Goal: Task Accomplishment & Management: Complete application form

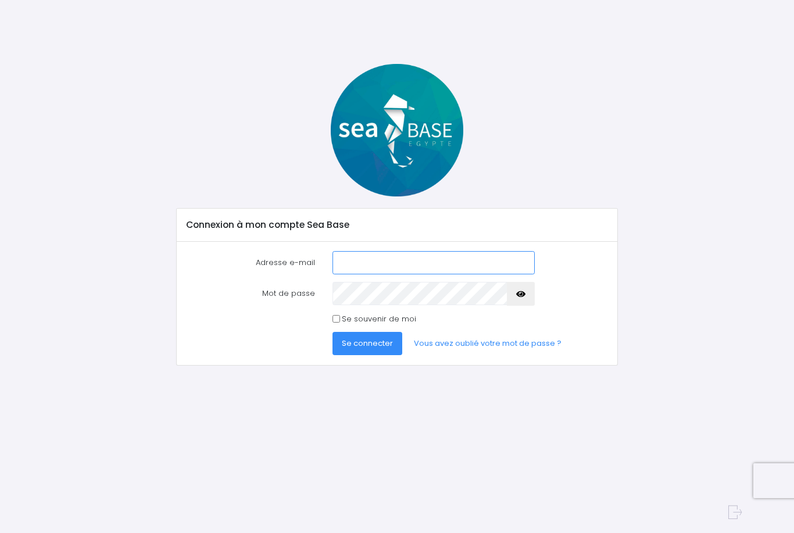
type input "felder.julia@orange.fr"
click at [372, 344] on span "Se connecter" at bounding box center [367, 343] width 51 height 11
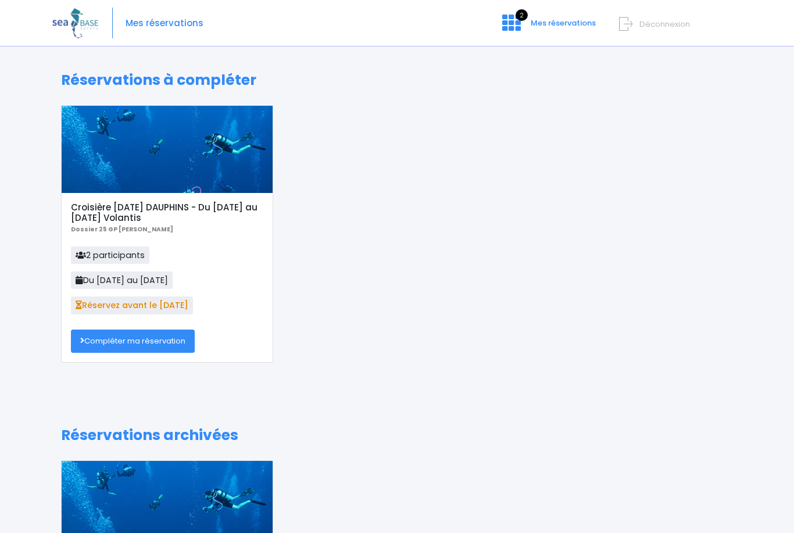
click at [100, 344] on link "Compléter ma réservation" at bounding box center [133, 341] width 124 height 23
click at [67, 15] on img at bounding box center [75, 23] width 46 height 30
click at [98, 15] on img at bounding box center [75, 23] width 46 height 30
click at [155, 31] on div "Mes réservations 2 Mes réservations Déconnexion" at bounding box center [388, 23] width 672 height 47
click at [152, 23] on span "Mes réservations" at bounding box center [165, 23] width 78 height 0
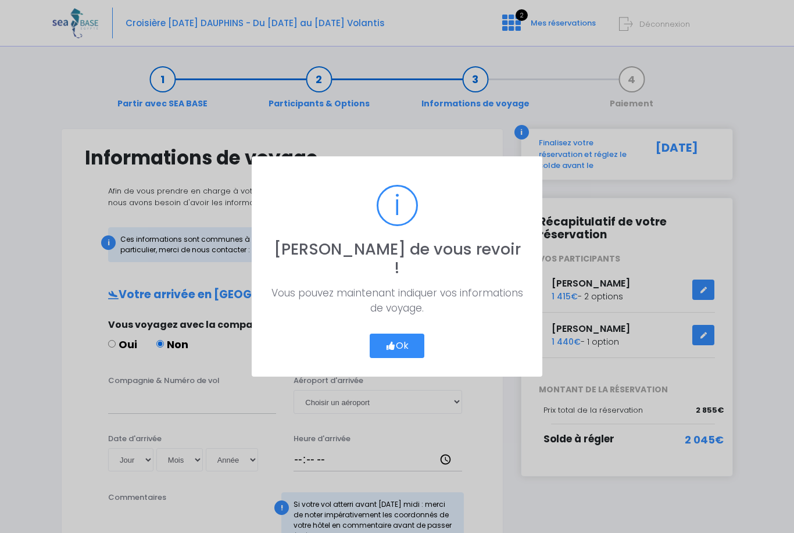
click at [412, 338] on button "Ok" at bounding box center [397, 346] width 55 height 24
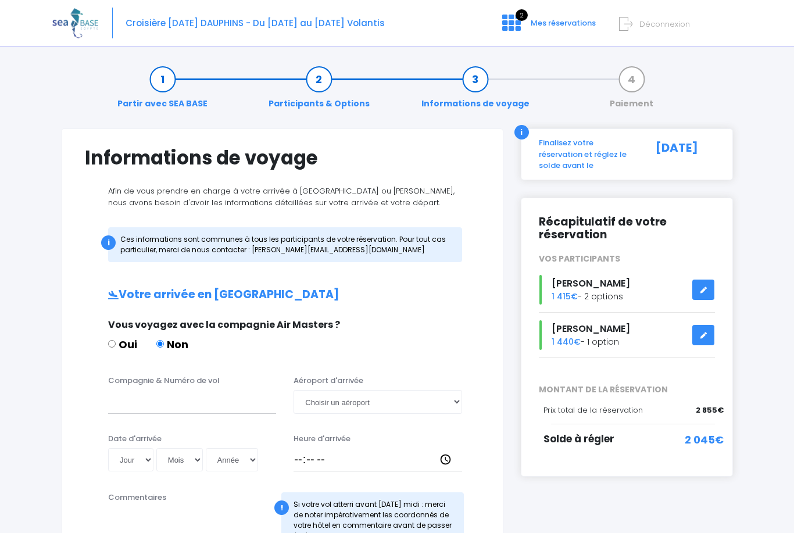
click at [136, 14] on div "Croisière Jour de l'an DAUPHINS - Du 27/12/25 au 03/01/26 Volantis 2 Mes réserv…" at bounding box center [388, 23] width 672 height 47
click at [79, 20] on img at bounding box center [75, 23] width 46 height 30
click at [84, 26] on img at bounding box center [75, 23] width 46 height 30
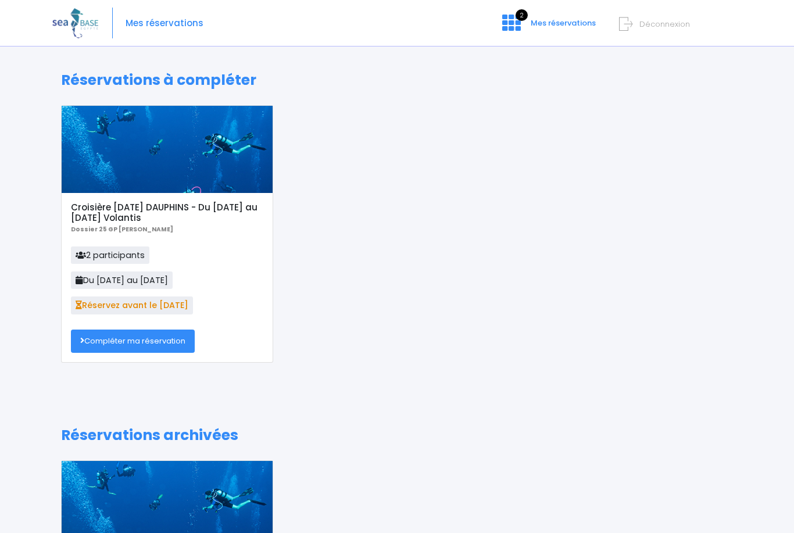
click at [140, 23] on span "Mes réservations" at bounding box center [165, 23] width 78 height 0
click at [85, 24] on img at bounding box center [75, 23] width 46 height 30
click at [88, 30] on img at bounding box center [75, 23] width 46 height 30
click at [97, 28] on img at bounding box center [75, 23] width 46 height 30
click at [165, 23] on span "Mes réservations" at bounding box center [165, 23] width 78 height 0
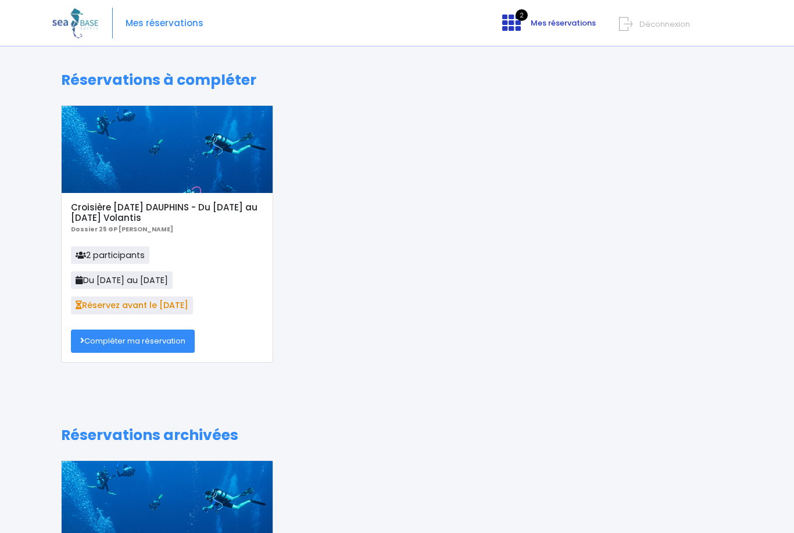
click at [554, 28] on span "Mes réservations" at bounding box center [563, 22] width 65 height 11
click at [87, 361] on div "Croisière Jour de l'an DAUPHINS - Du 27/12/25 au 03/01/26 Volantis Dossier 25 G…" at bounding box center [167, 277] width 211 height 169
click at [98, 336] on link "Compléter ma réservation" at bounding box center [133, 341] width 124 height 23
click at [105, 351] on link "Compléter ma réservation" at bounding box center [133, 341] width 124 height 23
click at [106, 333] on link "Compléter ma réservation" at bounding box center [133, 341] width 124 height 23
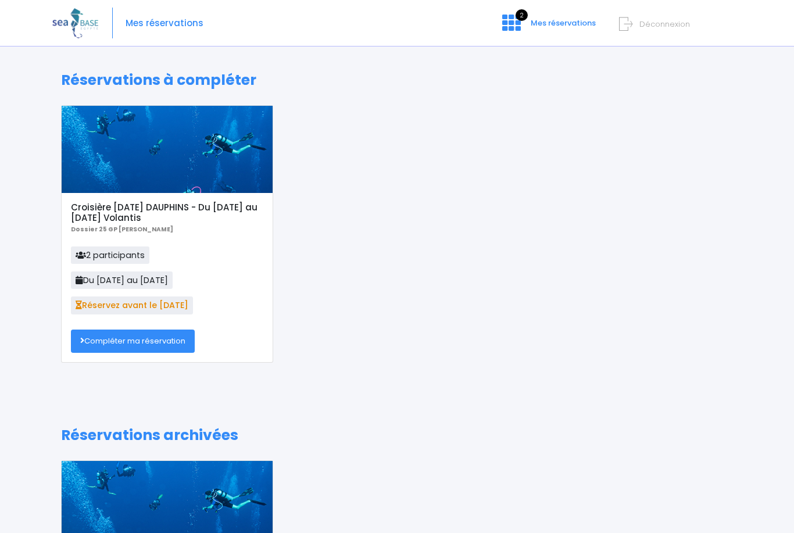
click at [97, 183] on div at bounding box center [167, 149] width 211 height 87
click at [136, 229] on b "Dossier 25 GP [PERSON_NAME]" at bounding box center [122, 229] width 102 height 9
click at [82, 333] on link "Compléter ma réservation" at bounding box center [133, 341] width 124 height 23
click at [562, 28] on span "Mes réservations" at bounding box center [563, 22] width 65 height 11
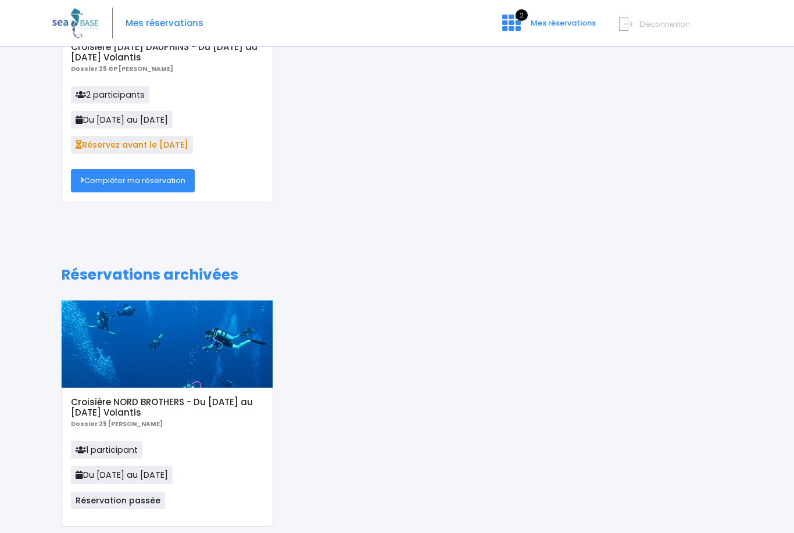
scroll to position [162, 0]
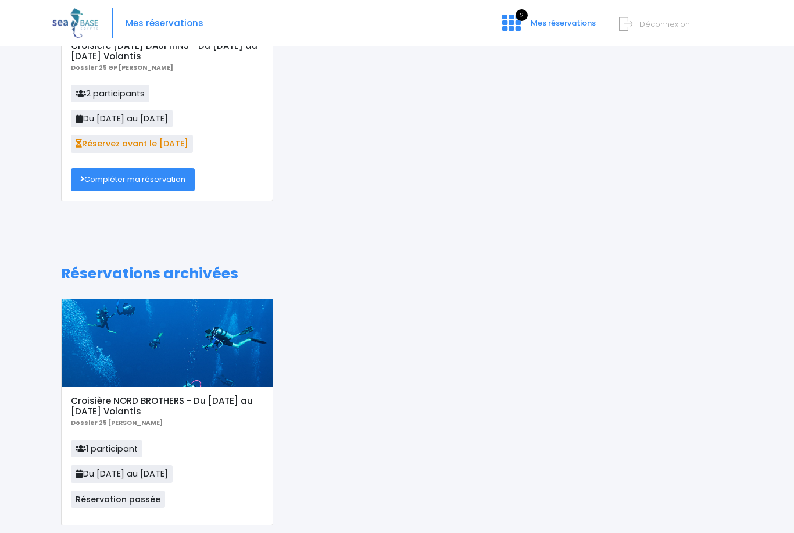
click at [162, 171] on link "Compléter ma réservation" at bounding box center [133, 179] width 124 height 23
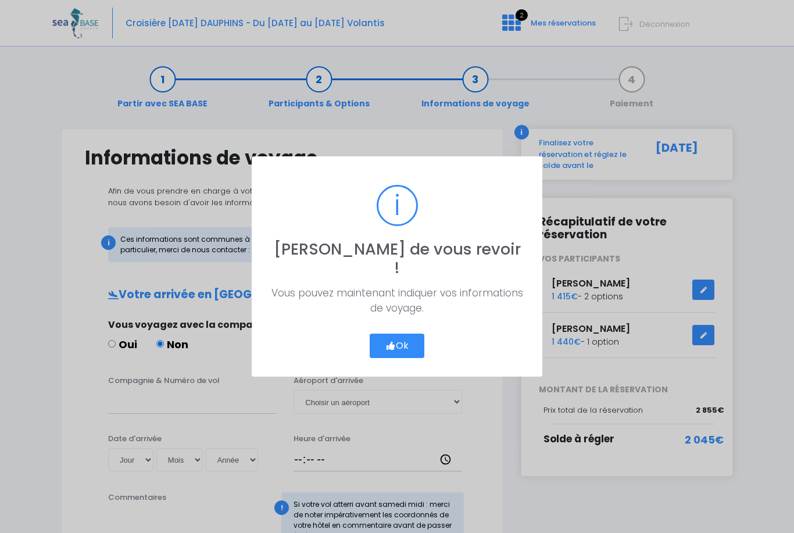
click at [402, 348] on button "Ok" at bounding box center [397, 346] width 55 height 24
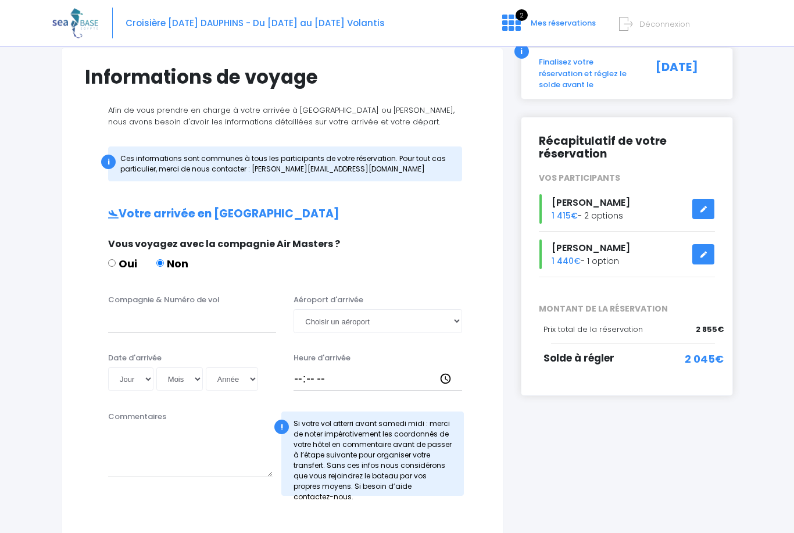
scroll to position [83, 0]
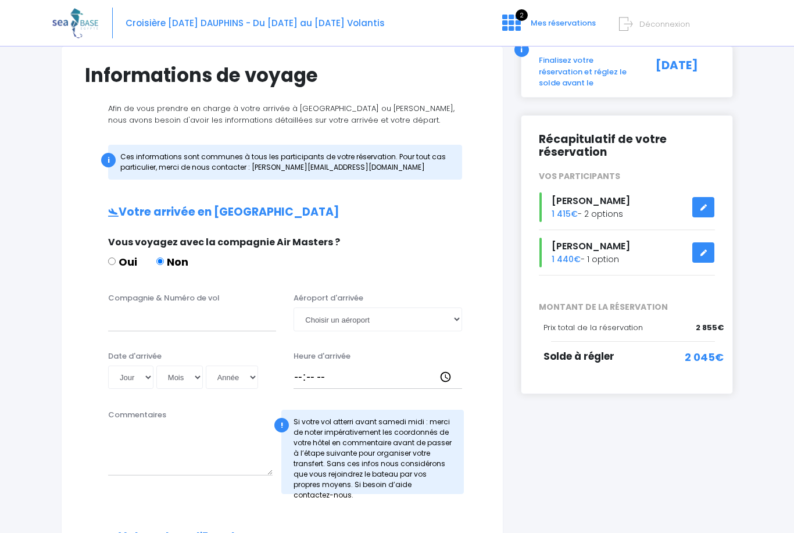
click at [635, 252] on div "Romain Baud 1 440€ - 1 option" at bounding box center [627, 253] width 194 height 30
click at [703, 253] on icon at bounding box center [704, 253] width 8 height 0
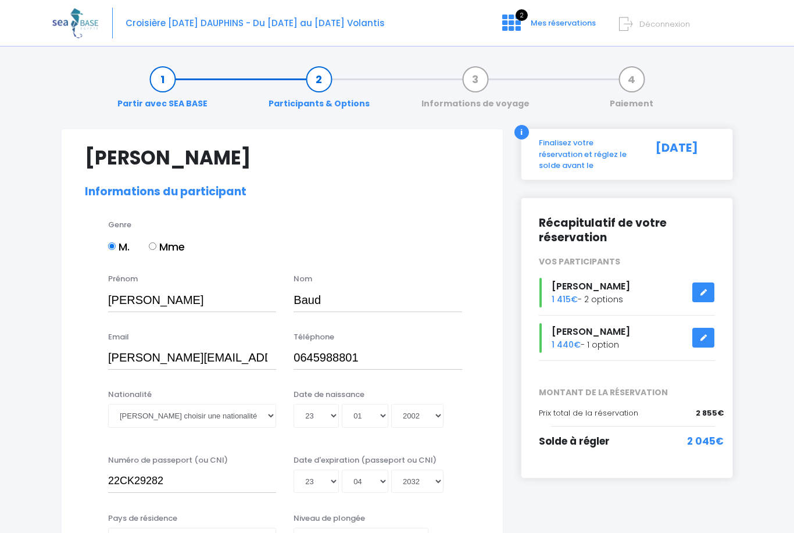
select select "PADI Junior OW diver"
select select "42/43"
select select "M"
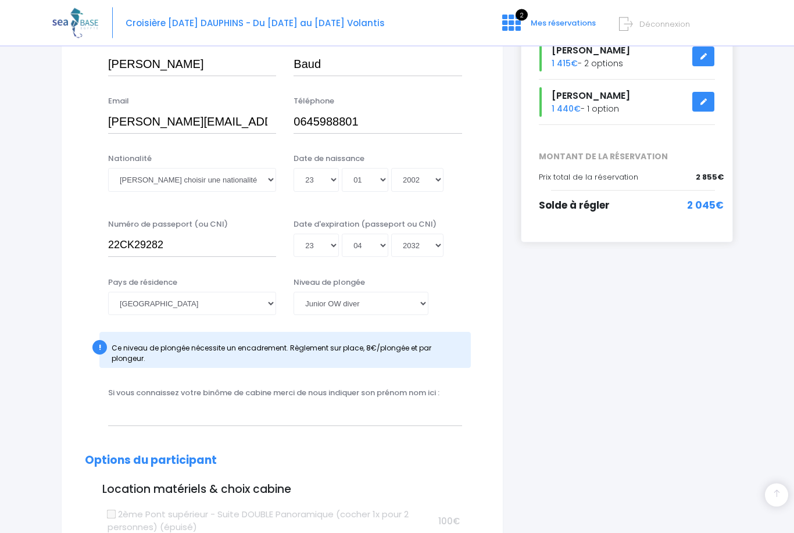
scroll to position [237, 0]
click at [404, 298] on select "[PERSON_NAME] choisir un niveau de plongée Non plongeur Junior OW diver Adventu…" at bounding box center [361, 302] width 134 height 23
select select "Non plongeur"
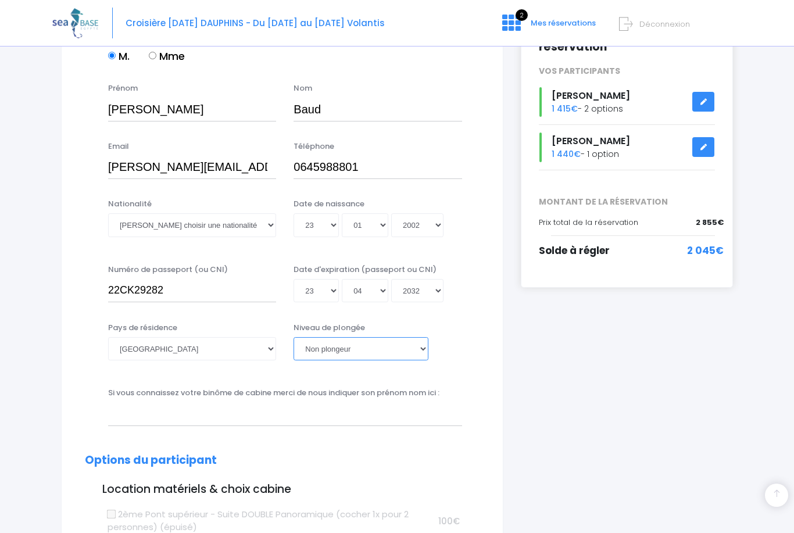
scroll to position [189, 0]
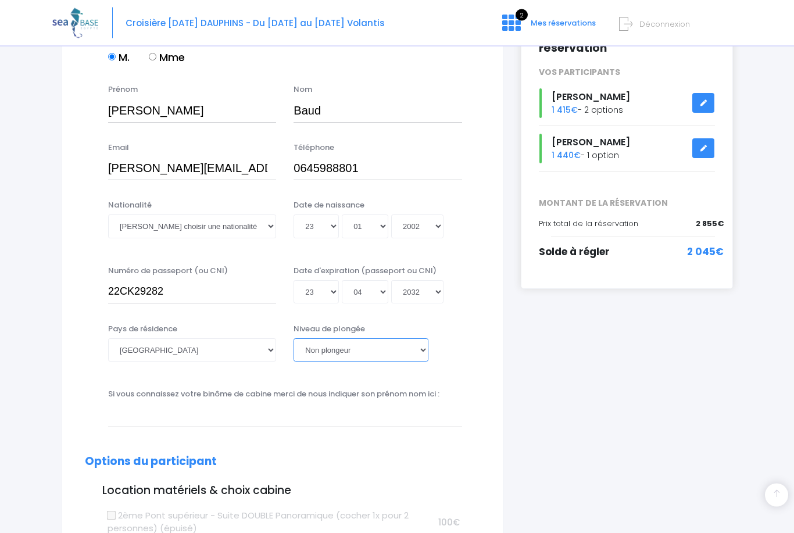
click at [402, 352] on select "[PERSON_NAME] choisir un niveau de plongée Non plongeur Junior OW diver Adventu…" at bounding box center [361, 350] width 134 height 23
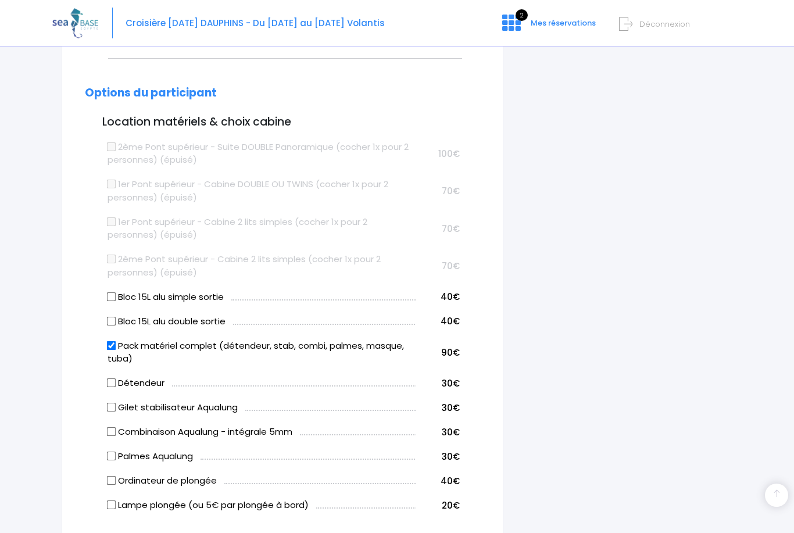
scroll to position [560, 0]
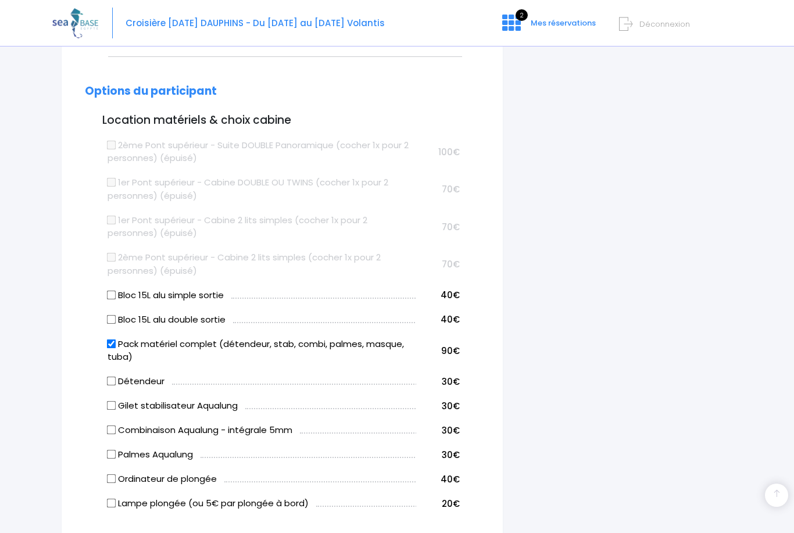
click at [116, 339] on input "Pack matériel complet (détendeur, stab, combi, palmes, masque, tuba)" at bounding box center [111, 343] width 9 height 9
checkbox input "false"
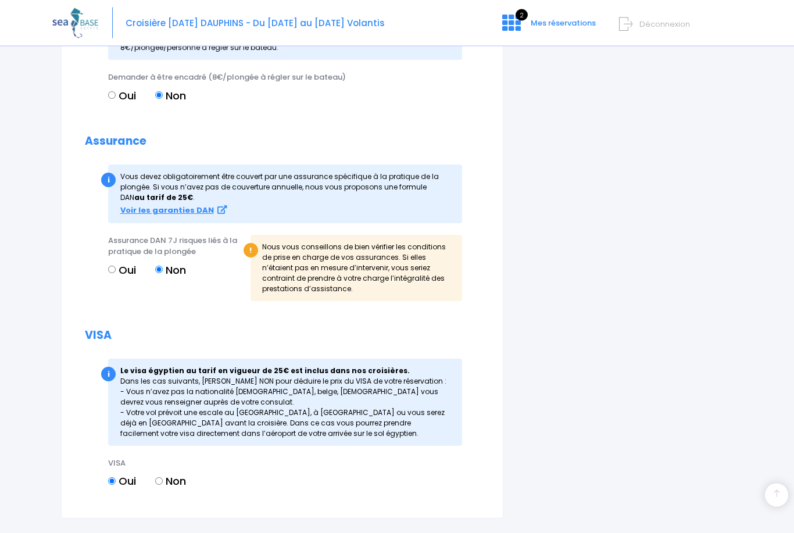
scroll to position [1281, 0]
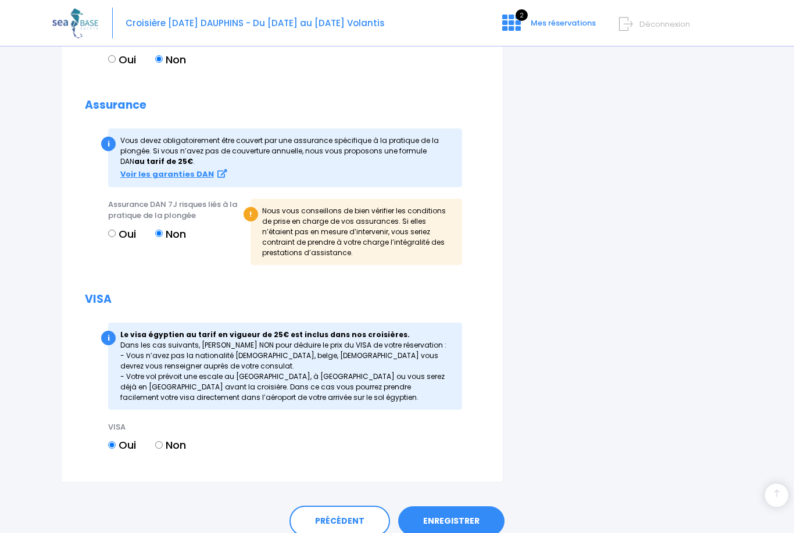
click at [435, 512] on link "ENREGISTRER" at bounding box center [451, 522] width 106 height 30
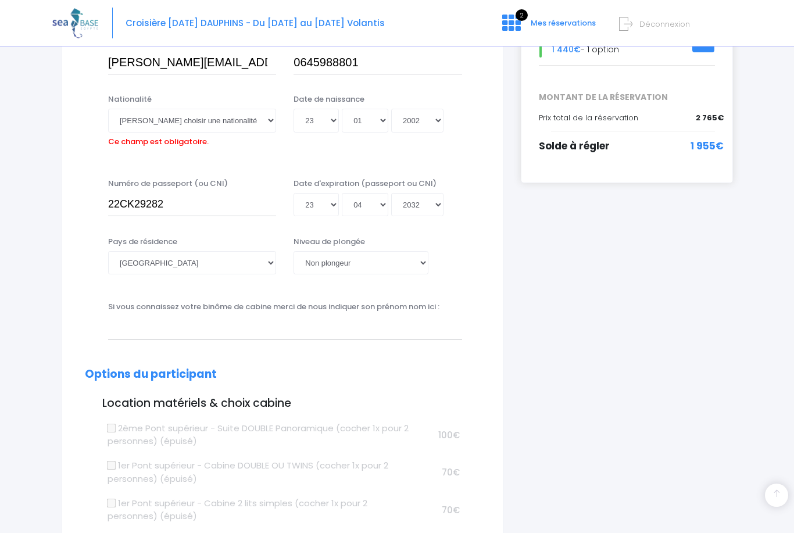
scroll to position [286, 0]
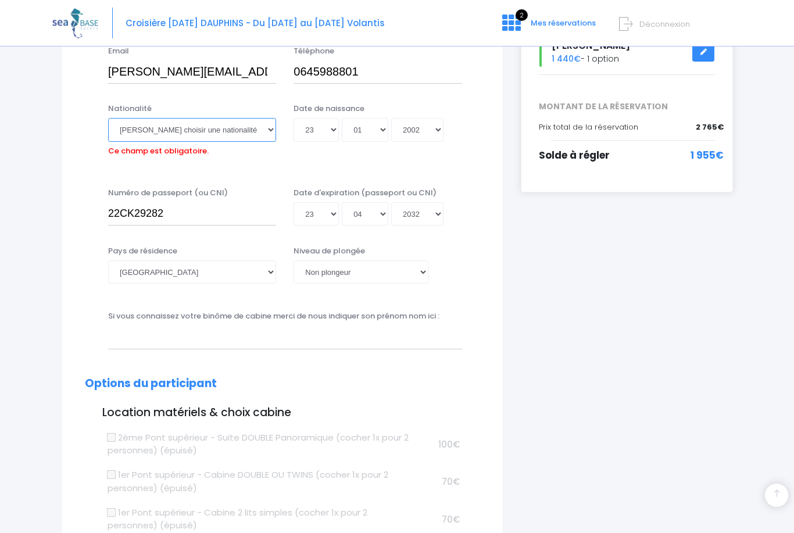
click at [251, 120] on select "Veuillez choisir une nationalité Afghane Albanaise Algerienne Allemande America…" at bounding box center [192, 129] width 168 height 23
select select "Française"
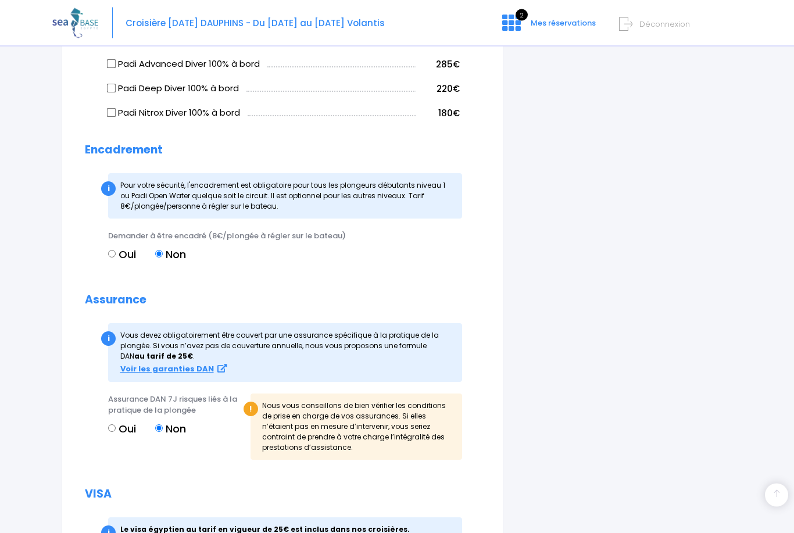
scroll to position [1299, 0]
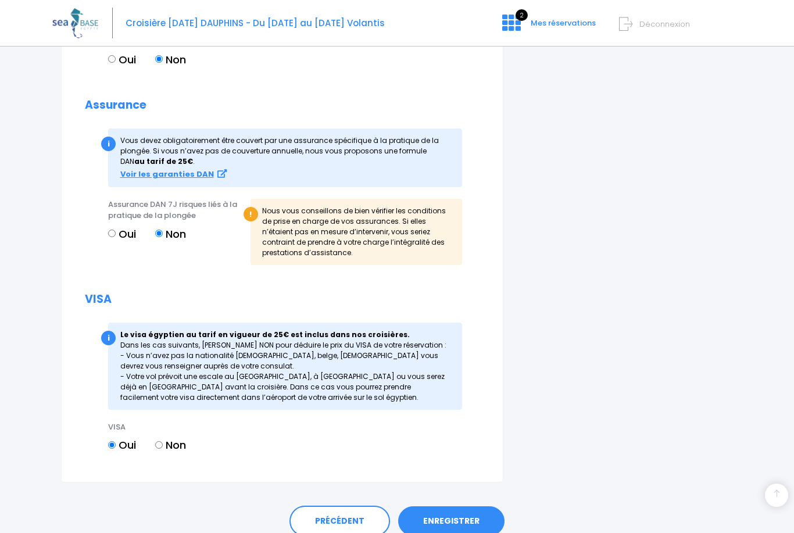
click at [462, 526] on div "PRÉCÉDENT ENREGISTRER" at bounding box center [397, 519] width 672 height 72
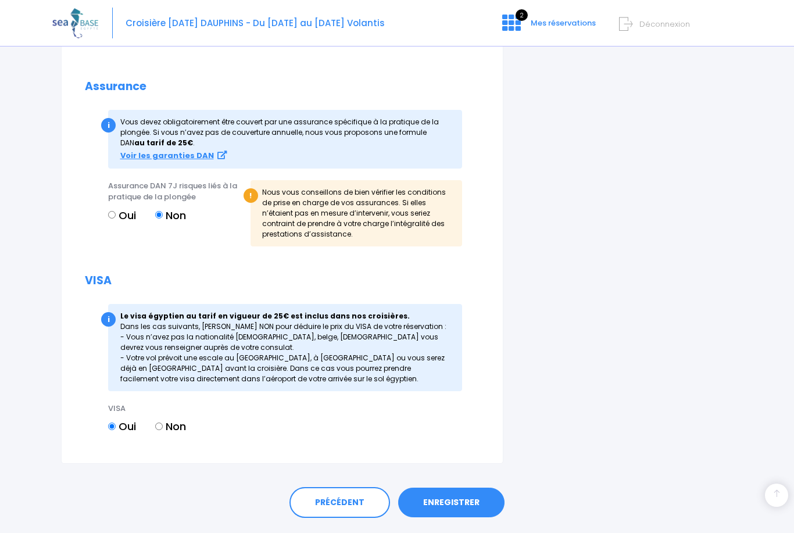
scroll to position [1281, 0]
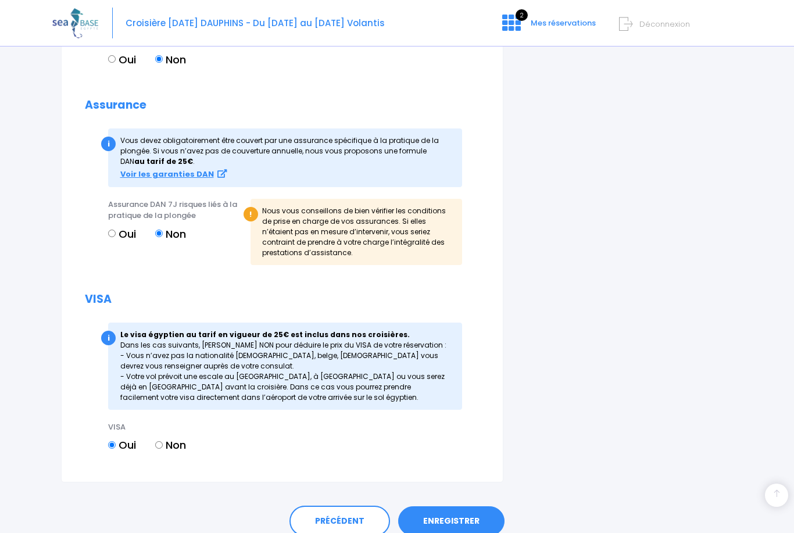
click at [444, 507] on link "ENREGISTRER" at bounding box center [451, 522] width 106 height 30
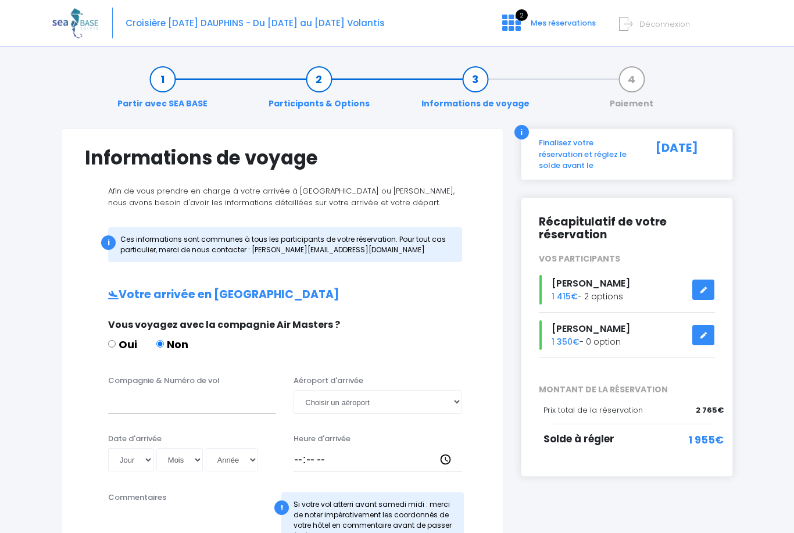
click at [553, 508] on div "i Finalisez votre réservation et réglez le solde avant le 27/10/2024 Récapitula…" at bounding box center [627, 525] width 230 height 792
click at [622, 287] on div "Julia Felder 1 415€ - 2 options" at bounding box center [627, 290] width 194 height 30
click at [703, 290] on icon at bounding box center [704, 290] width 8 height 0
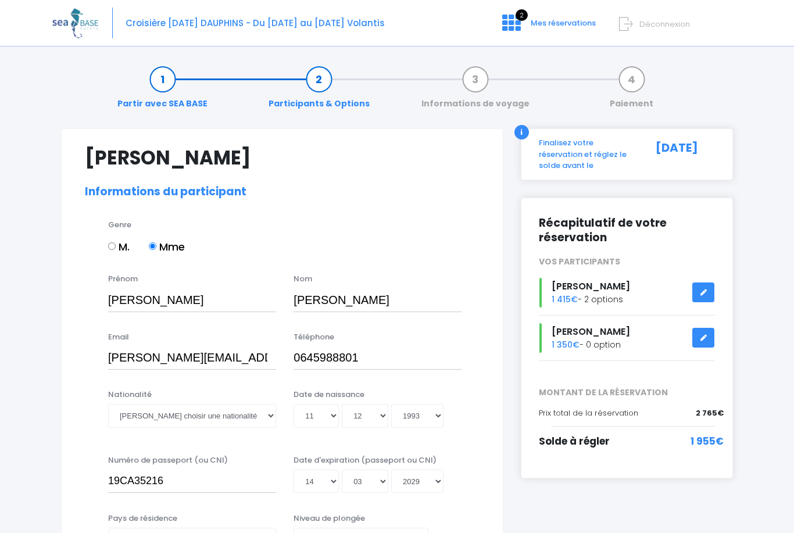
select select "N3"
click at [552, 12] on div "Croisière Jour de l'an DAUPHINS - Du 27/12/25 au 03/01/26 Volantis 2 Mes réserv…" at bounding box center [388, 23] width 672 height 47
click at [600, 331] on span "[PERSON_NAME]" at bounding box center [591, 331] width 79 height 13
click at [705, 346] on link at bounding box center [704, 338] width 22 height 20
click at [697, 329] on link at bounding box center [704, 338] width 22 height 20
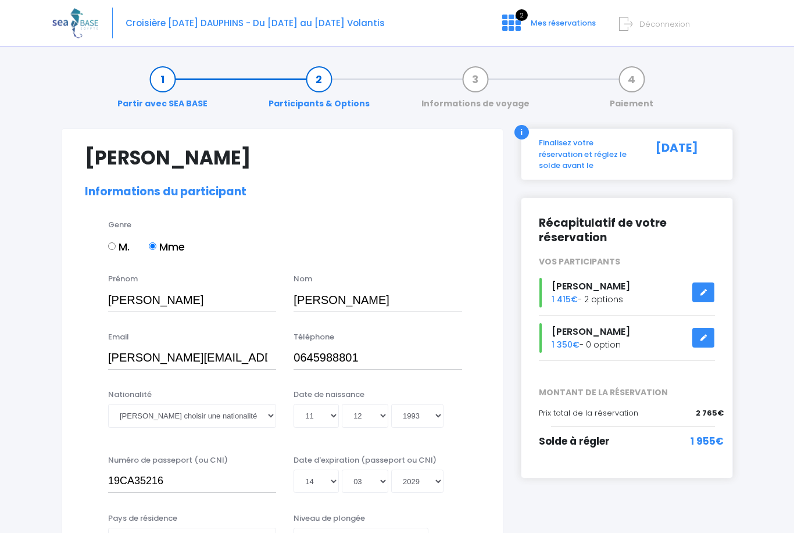
click at [706, 338] on icon at bounding box center [704, 338] width 8 height 0
select select "Non plongeur"
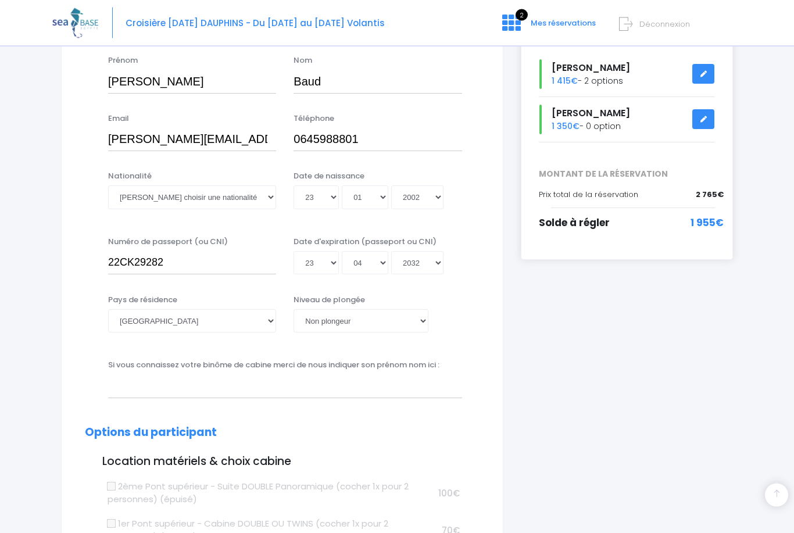
scroll to position [219, 0]
click at [255, 192] on select "Veuillez choisir une nationalité [DEMOGRAPHIC_DATA] Algerienne Allemande [GEOGR…" at bounding box center [192, 197] width 168 height 23
select select "Française"
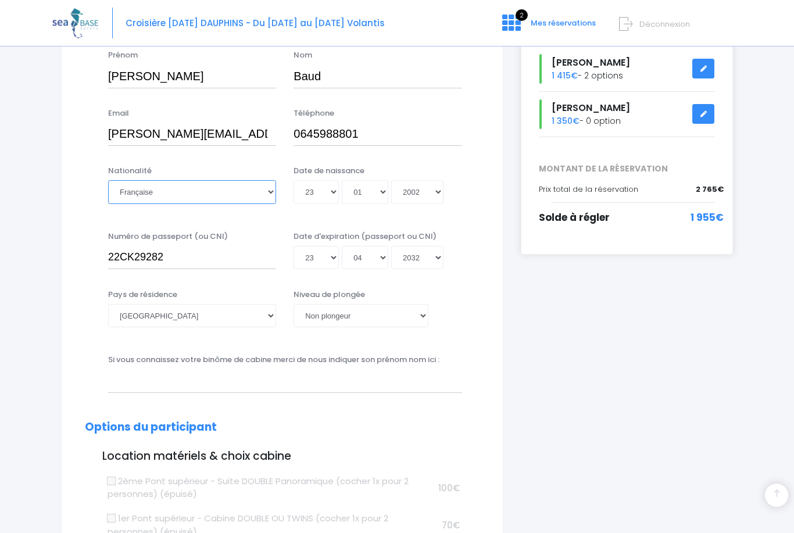
scroll to position [228, 0]
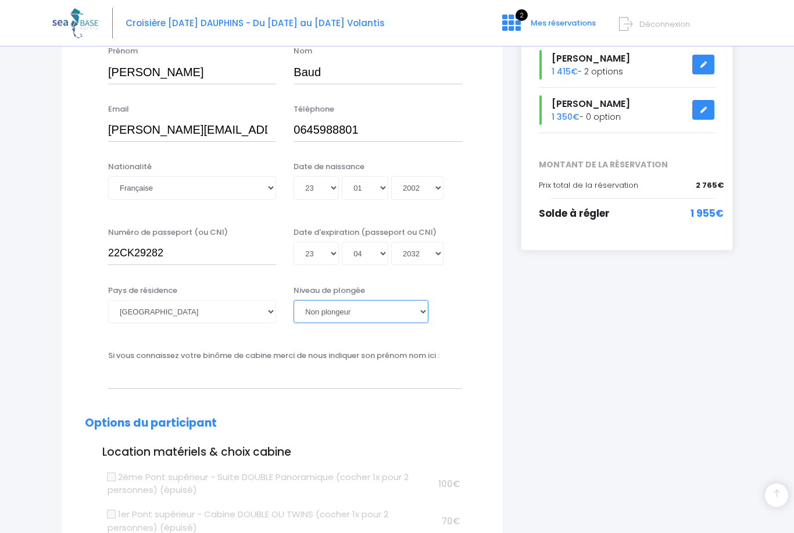
click at [407, 319] on select "[PERSON_NAME] choisir un niveau de plongée Non plongeur Junior OW diver Adventu…" at bounding box center [361, 311] width 134 height 23
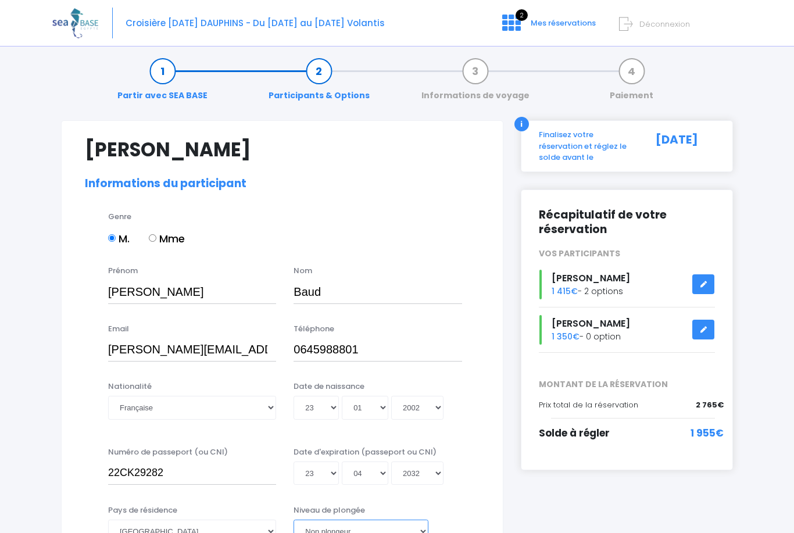
scroll to position [0, 0]
